Goal: Information Seeking & Learning: Compare options

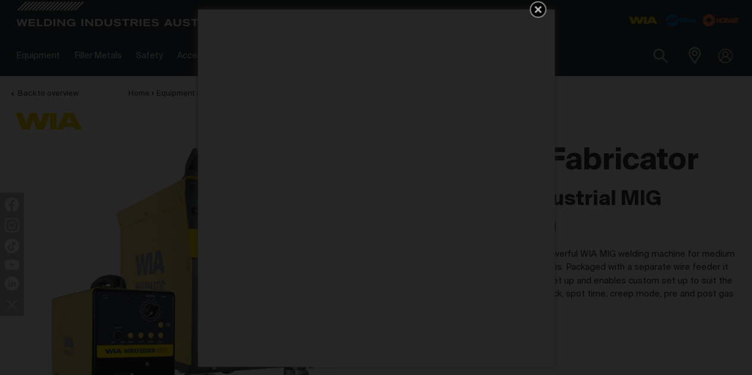
click at [537, 12] on icon "Get 5 WIA Welding Guides Free!" at bounding box center [538, 9] width 14 height 14
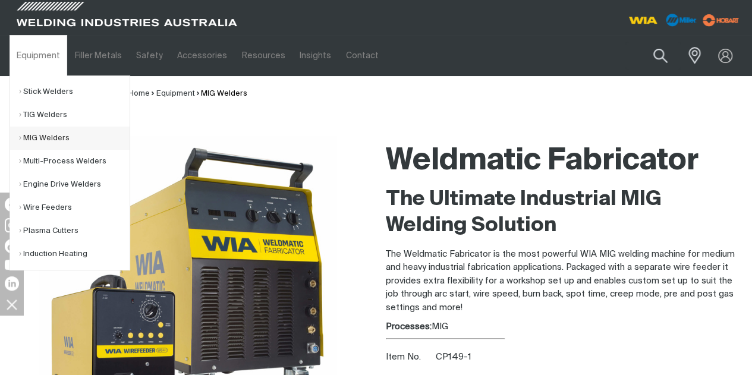
click at [38, 134] on link "MIG Welders" at bounding box center [74, 138] width 111 height 23
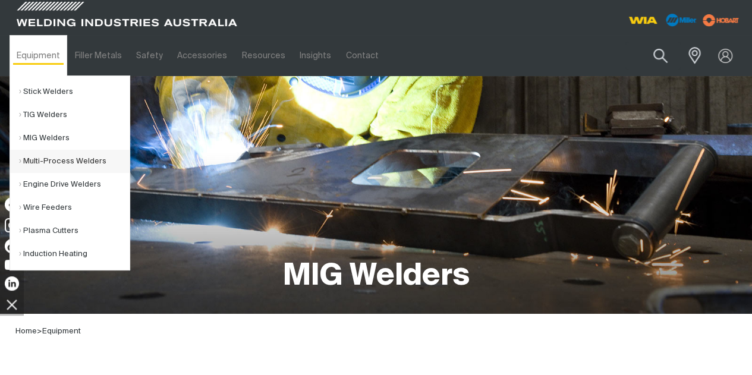
click at [68, 165] on link "Multi-Process Welders" at bounding box center [74, 161] width 111 height 23
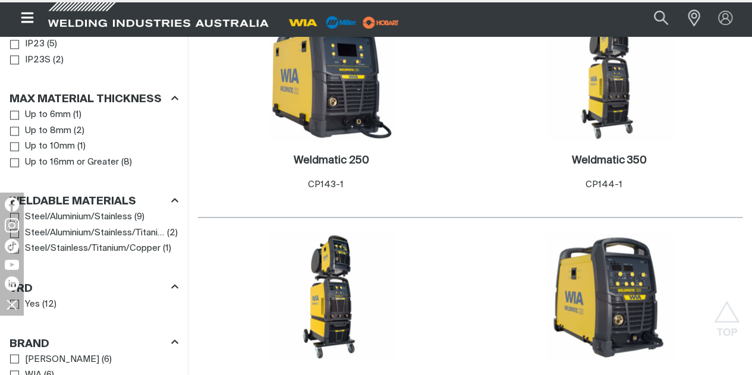
scroll to position [838, 0]
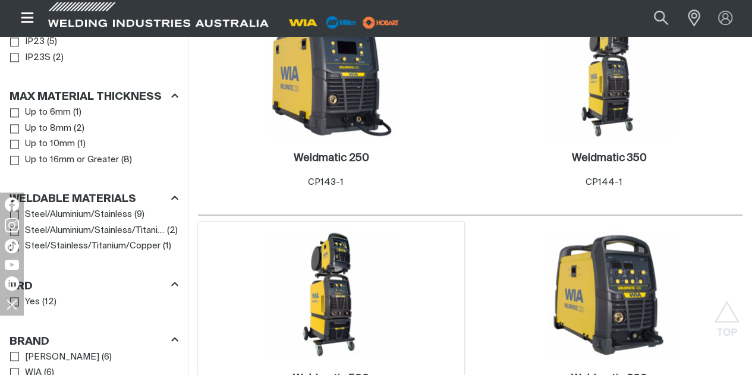
click at [395, 231] on img at bounding box center [330, 294] width 127 height 127
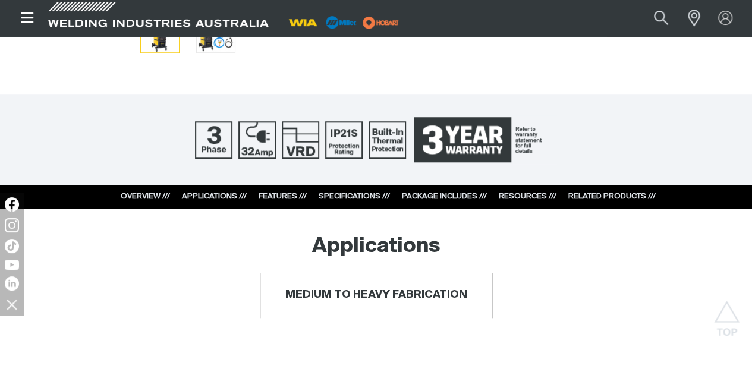
scroll to position [484, 0]
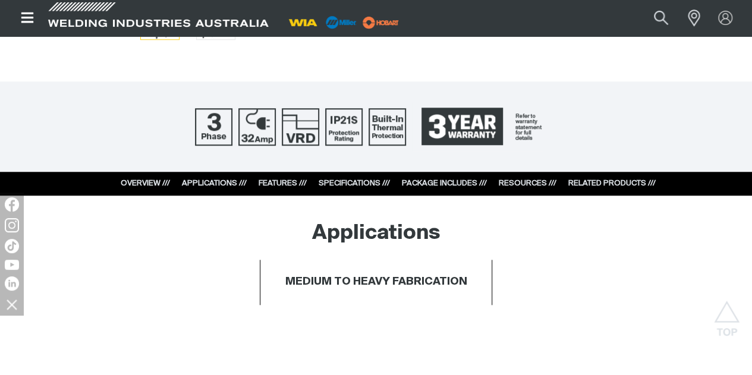
click at [200, 185] on link "APPLICATIONS ///" at bounding box center [214, 183] width 65 height 8
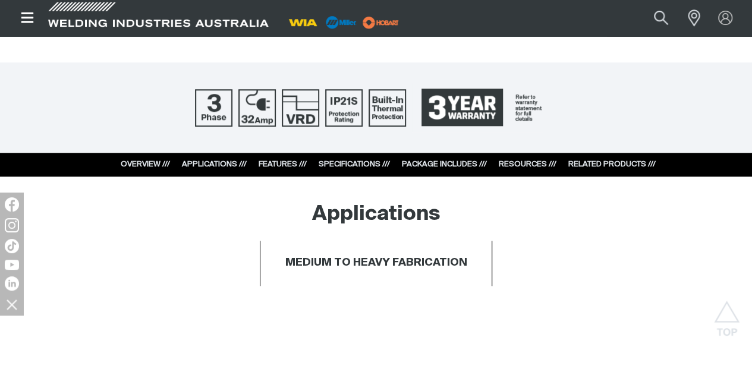
scroll to position [509, 0]
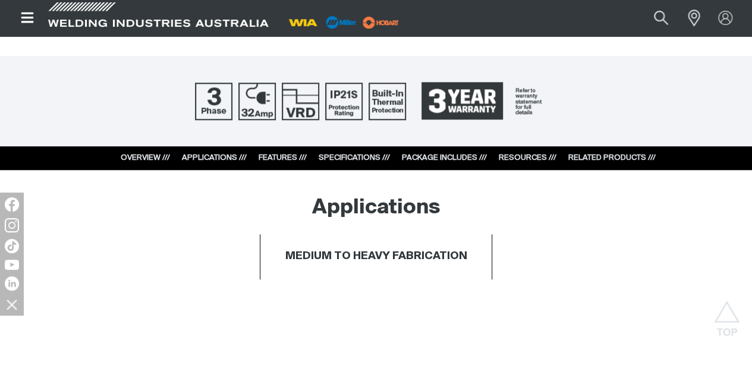
click at [217, 159] on link "APPLICATIONS ///" at bounding box center [214, 158] width 65 height 8
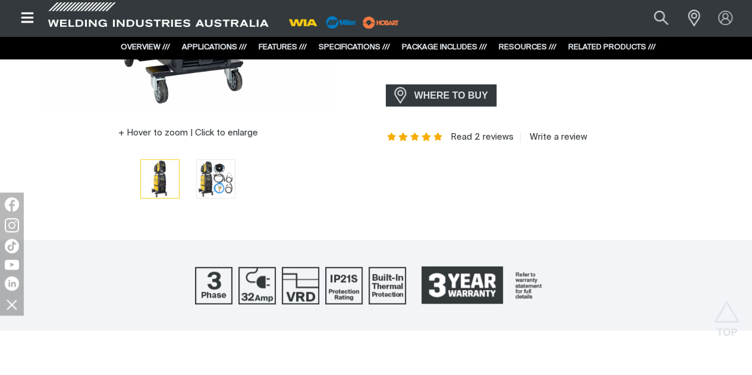
scroll to position [279, 0]
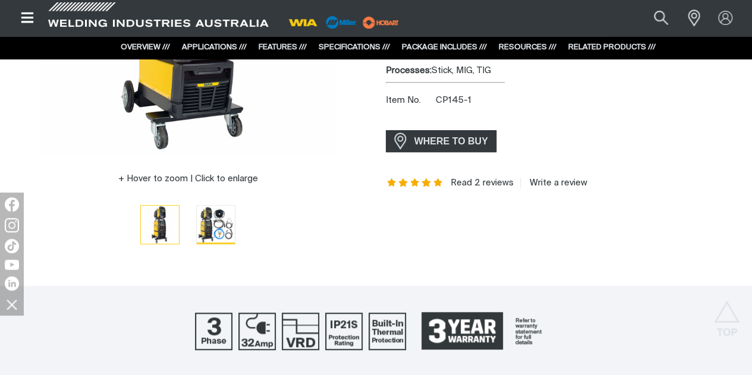
click at [209, 219] on img "Go to slide 2" at bounding box center [216, 225] width 38 height 38
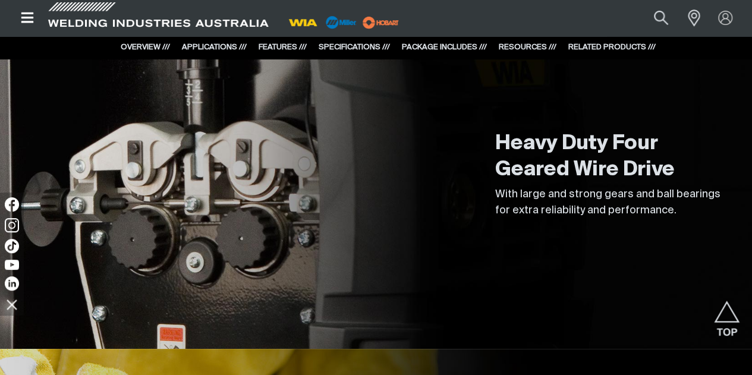
scroll to position [2515, 0]
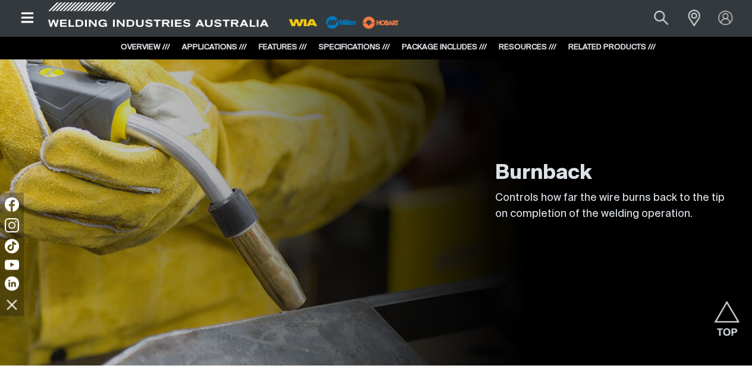
click at [26, 15] on icon "Open top menu" at bounding box center [27, 18] width 17 height 14
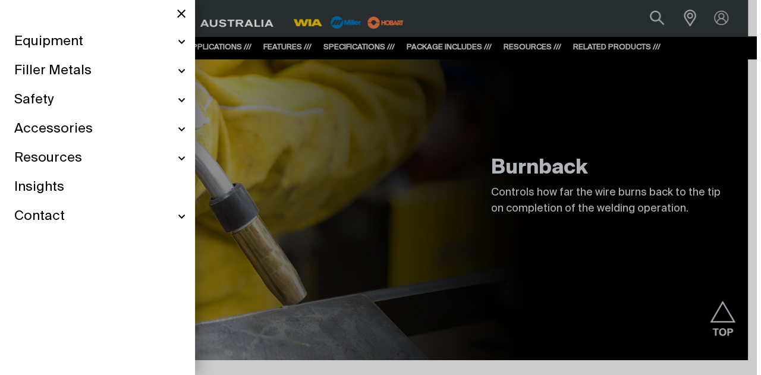
scroll to position [2519, 0]
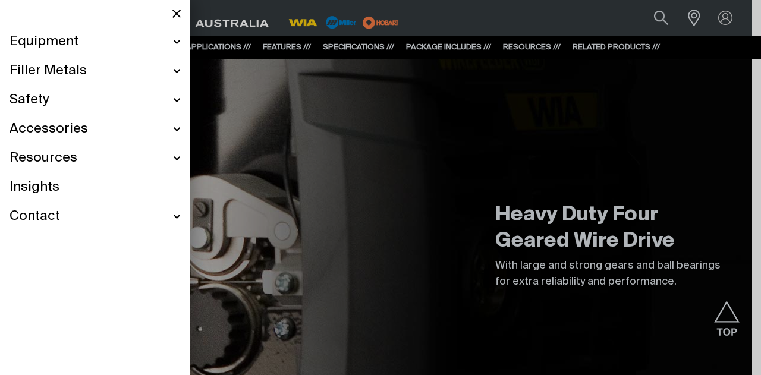
click at [72, 42] on span "Equipment" at bounding box center [44, 41] width 69 height 17
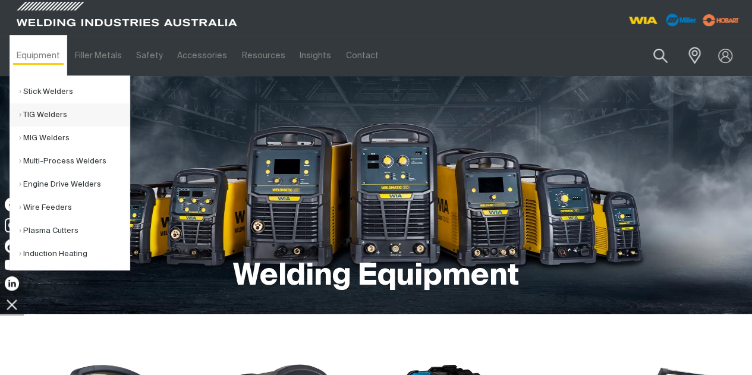
click at [49, 109] on link "TIG Welders" at bounding box center [74, 114] width 111 height 23
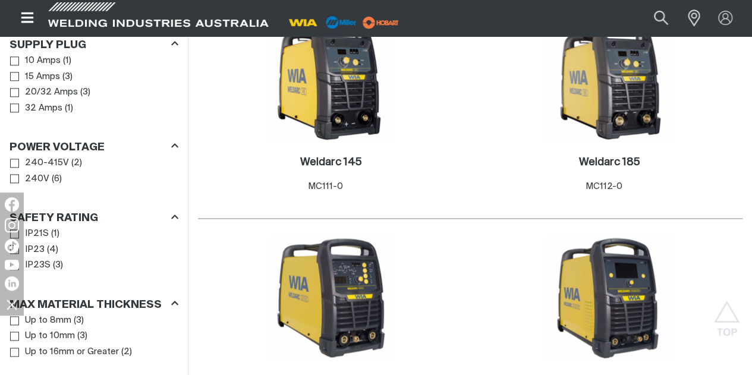
scroll to position [622, 0]
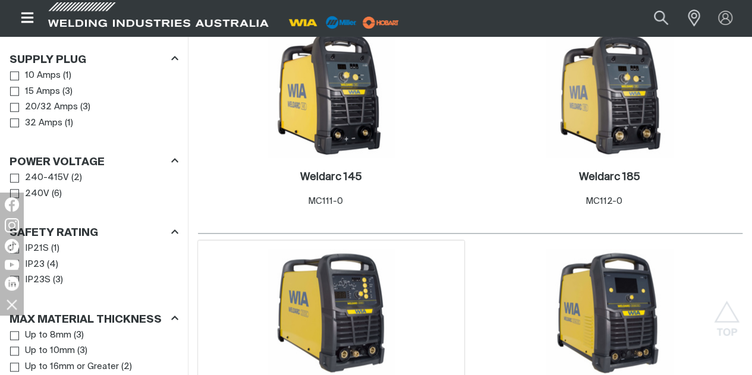
click at [395, 249] on img at bounding box center [330, 312] width 127 height 127
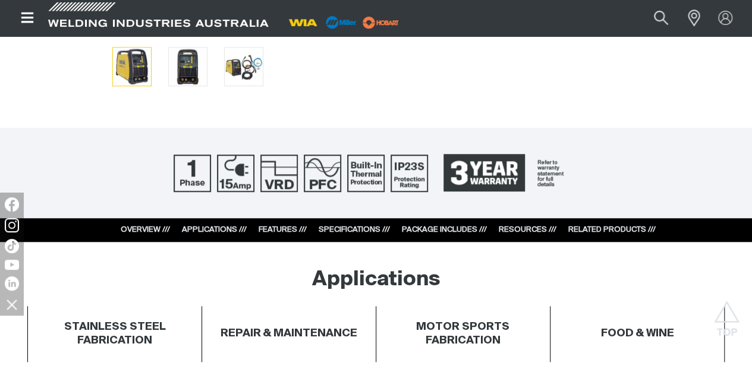
scroll to position [406, 0]
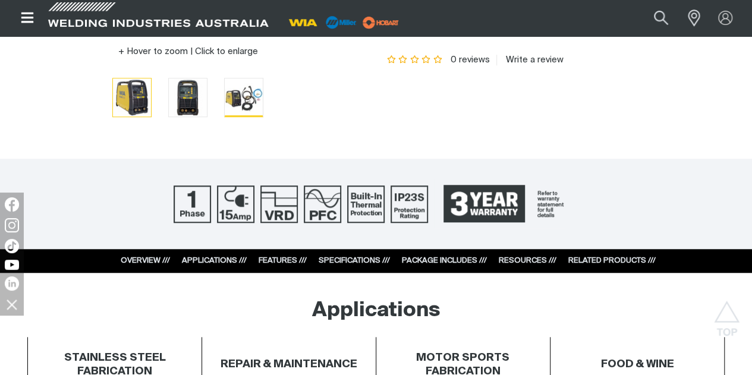
click at [242, 102] on img "Go to slide 3" at bounding box center [244, 96] width 38 height 37
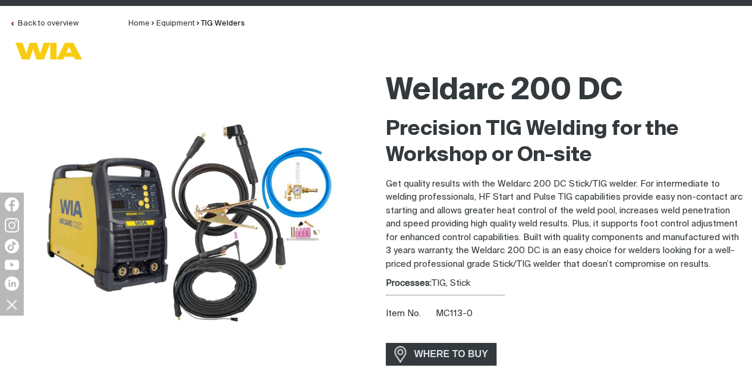
scroll to position [94, 0]
